Goal: Transaction & Acquisition: Purchase product/service

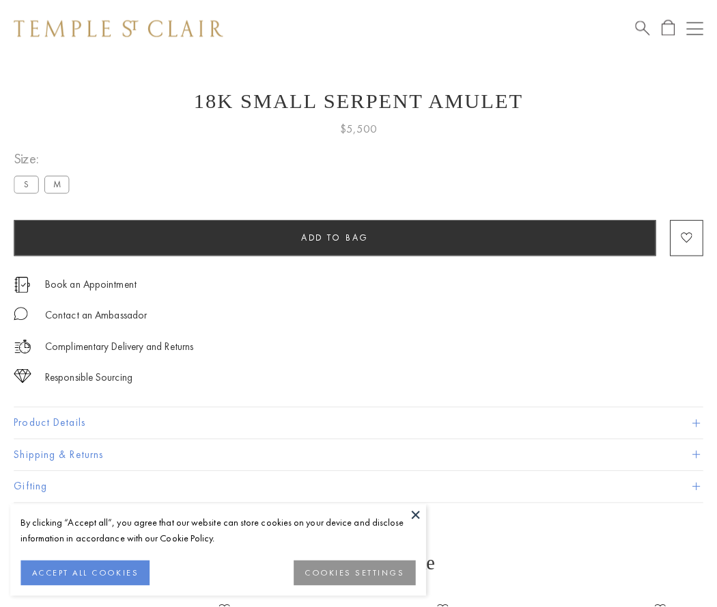
scroll to position [55, 0]
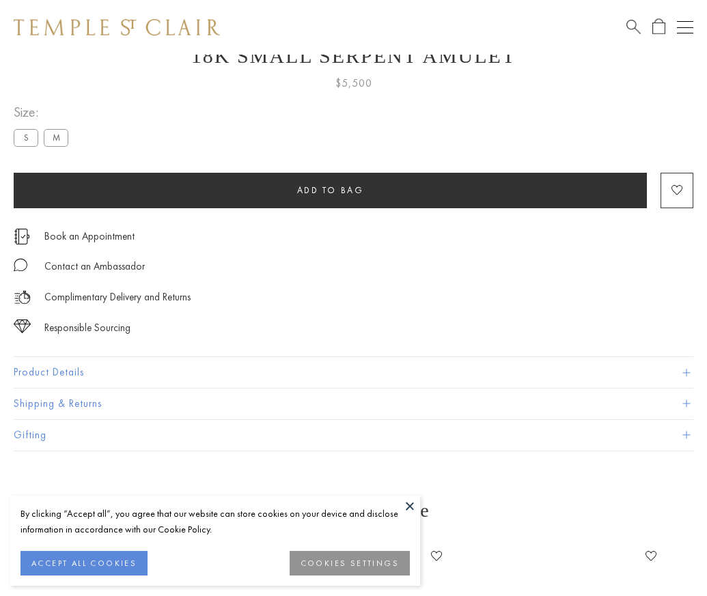
click at [330, 190] on span "Add to bag" at bounding box center [330, 190] width 67 height 12
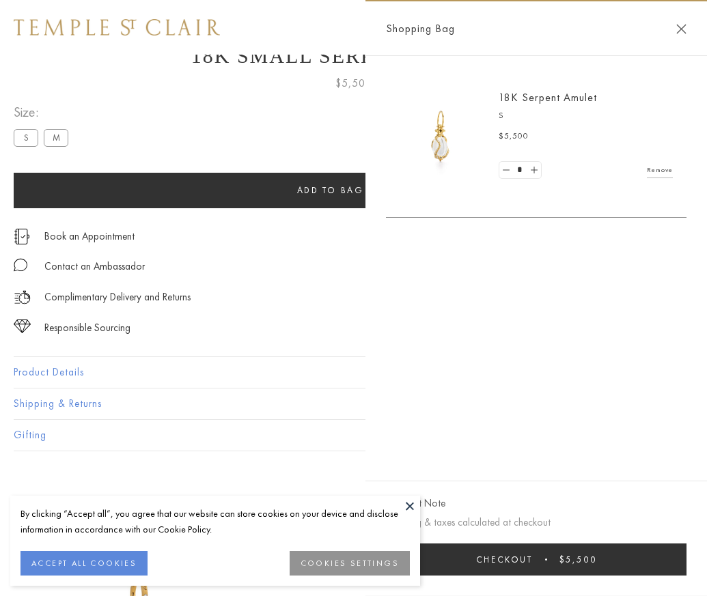
click at [533, 566] on span "Checkout" at bounding box center [504, 560] width 57 height 12
